Goal: Complete application form

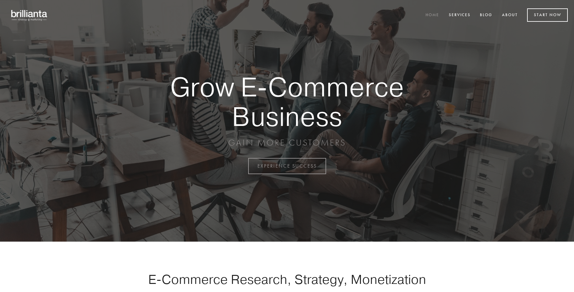
scroll to position [1628, 0]
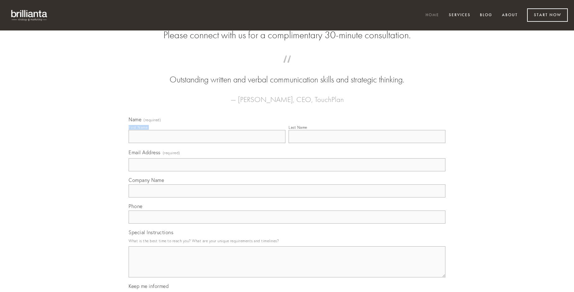
type input "[PERSON_NAME]"
click at [367, 143] on input "Last Name" at bounding box center [367, 136] width 157 height 13
type input "[PERSON_NAME]"
click at [287, 171] on input "Email Address (required)" at bounding box center [287, 164] width 317 height 13
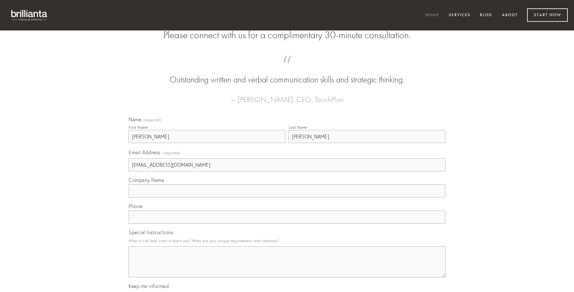
type input "[EMAIL_ADDRESS][DOMAIN_NAME]"
click at [287, 197] on input "Company Name" at bounding box center [287, 190] width 317 height 13
type input "somnus"
click at [287, 223] on input "text" at bounding box center [287, 216] width 317 height 13
click at [287, 267] on textarea "Special Instructions" at bounding box center [287, 261] width 317 height 31
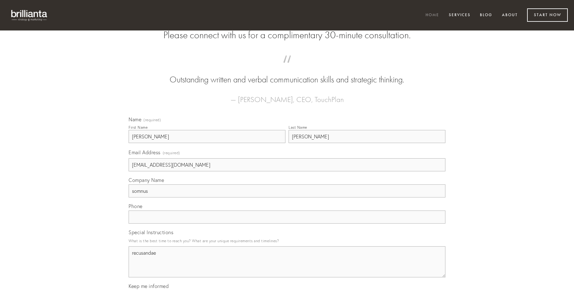
type textarea "recusandae"
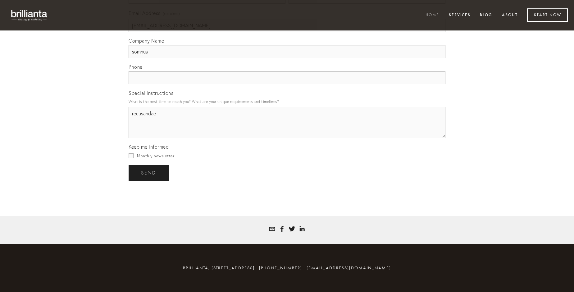
click at [149, 172] on span "send" at bounding box center [148, 173] width 15 height 6
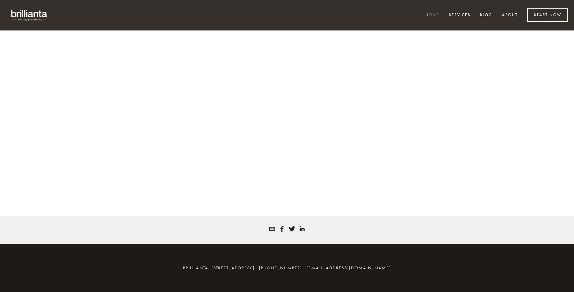
scroll to position [1620, 0]
